Goal: Navigation & Orientation: Find specific page/section

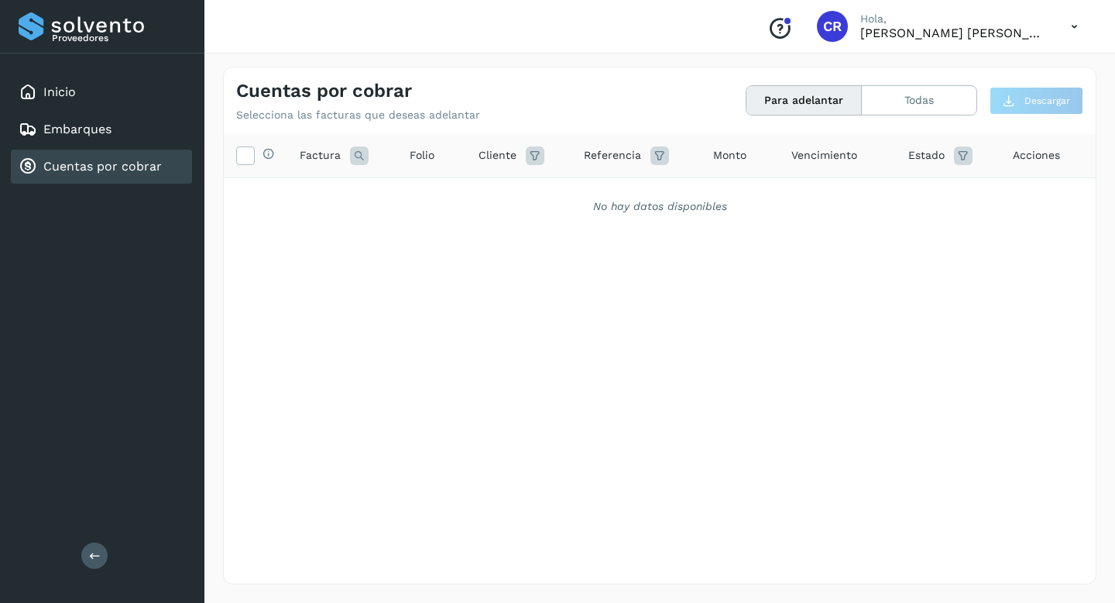
click at [117, 157] on div "Cuentas por cobrar" at bounding box center [90, 166] width 143 height 19
click at [99, 89] on div "Inicio" at bounding box center [101, 92] width 181 height 34
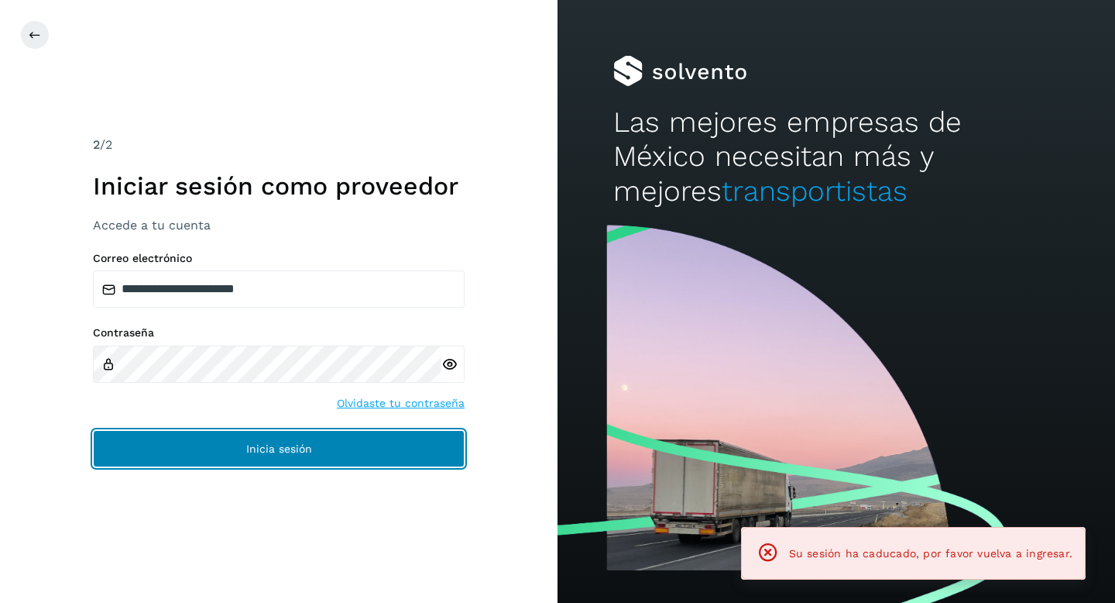
click at [204, 434] on button "Inicia sesión" at bounding box center [279, 448] width 372 height 37
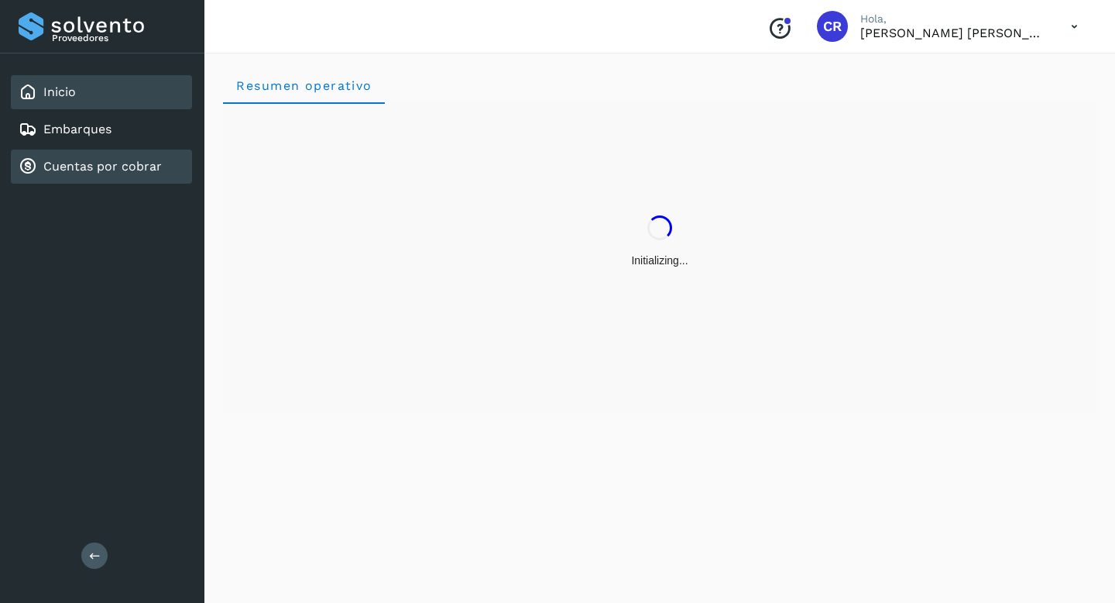
click at [118, 174] on div "Cuentas por cobrar" at bounding box center [90, 166] width 143 height 19
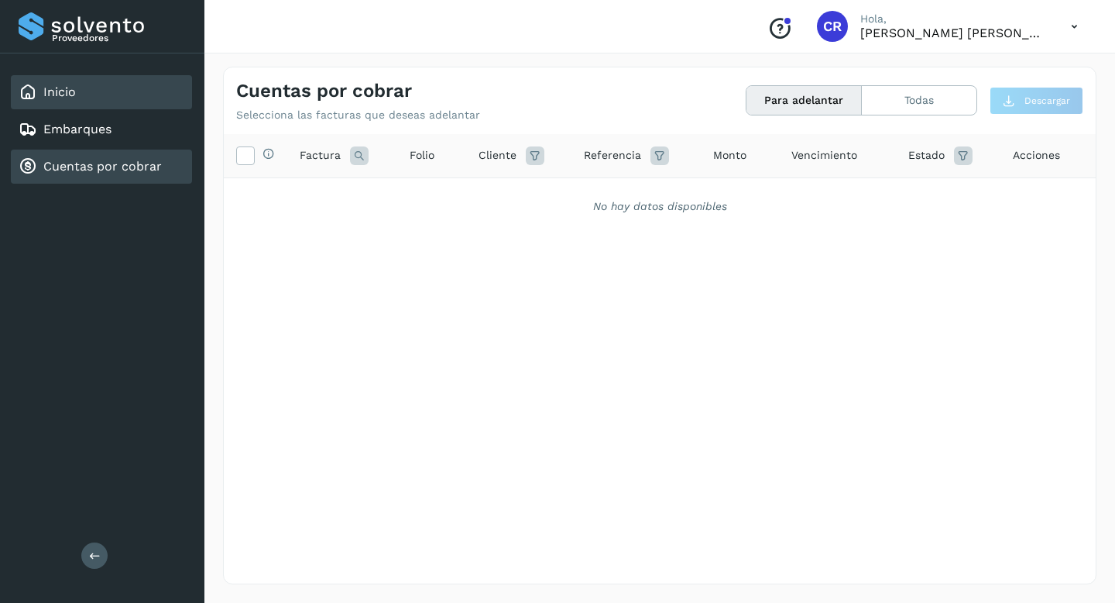
click at [130, 98] on div "Inicio" at bounding box center [101, 92] width 181 height 34
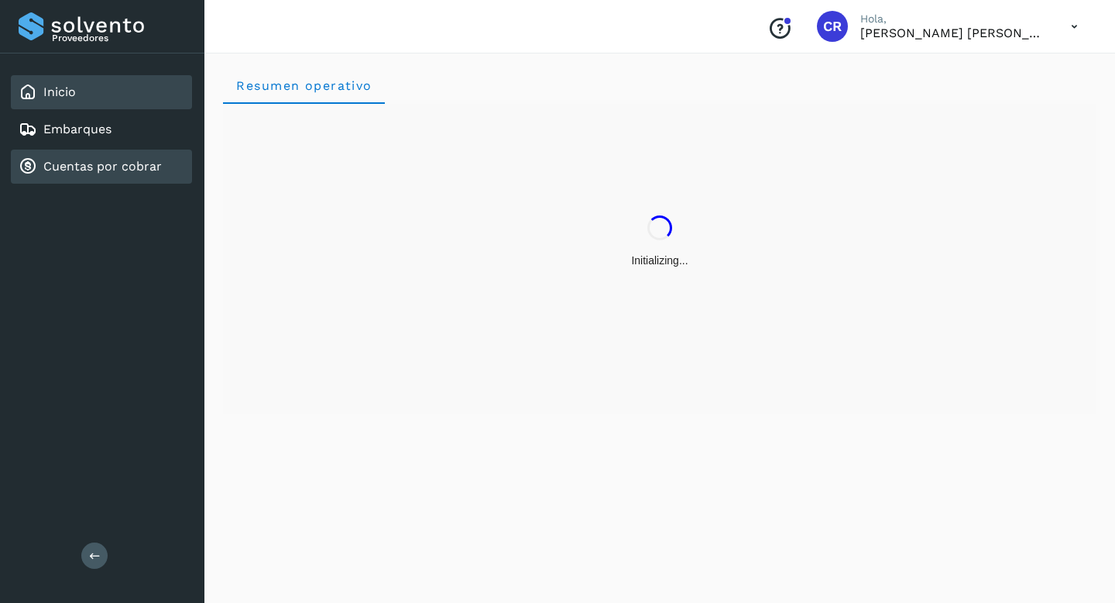
click at [143, 168] on link "Cuentas por cobrar" at bounding box center [102, 166] width 118 height 15
